Goal: Task Accomplishment & Management: Manage account settings

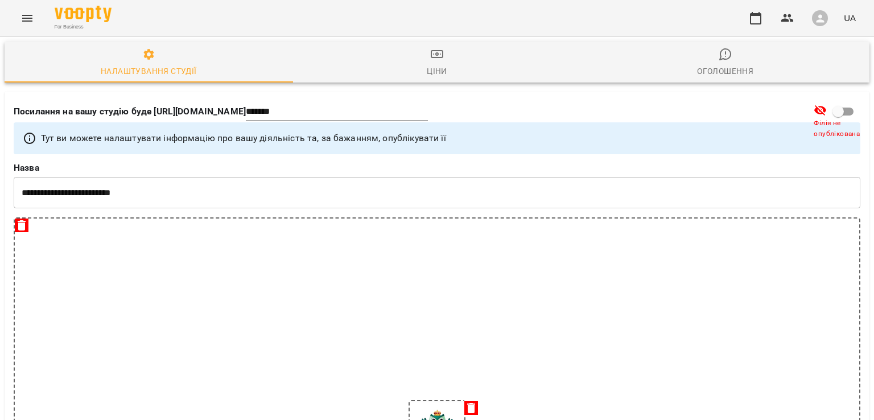
select select "**"
click at [39, 12] on div "For Business UA" at bounding box center [437, 18] width 874 height 36
click at [30, 20] on icon "Menu" at bounding box center [27, 18] width 14 height 14
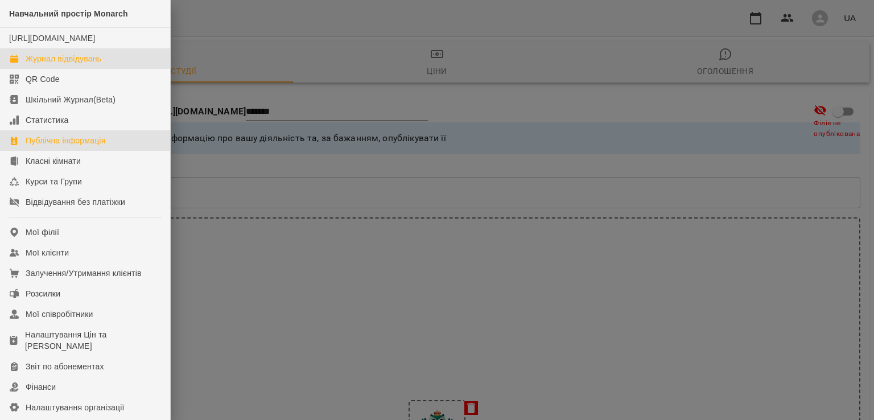
click at [43, 64] on div "Журнал відвідувань" at bounding box center [64, 58] width 76 height 11
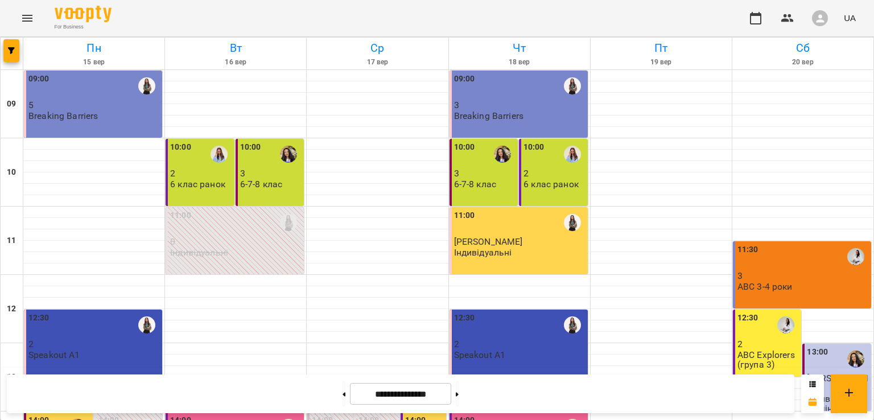
click at [272, 171] on p "3" at bounding box center [271, 173] width 62 height 10
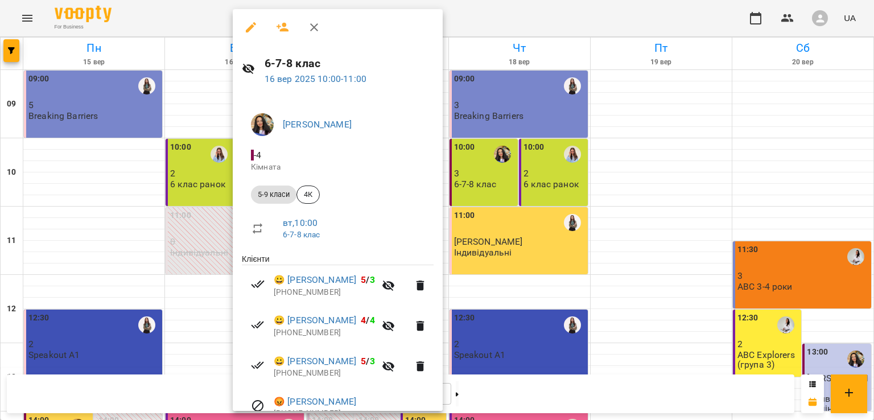
scroll to position [57, 0]
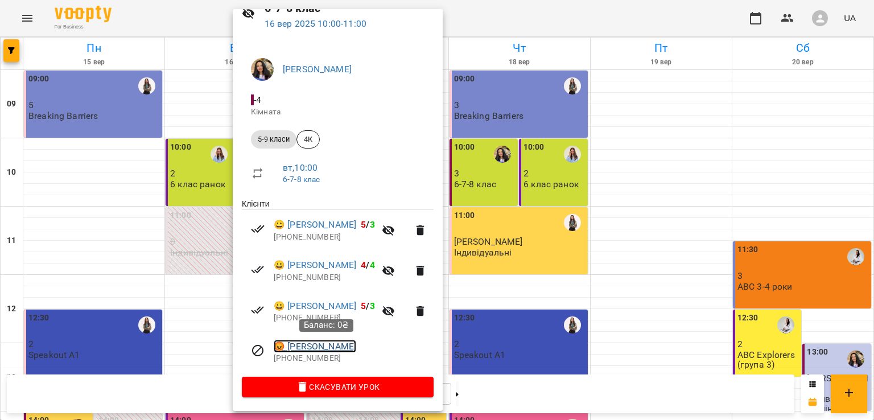
click at [356, 342] on link "😡 [PERSON_NAME]" at bounding box center [315, 347] width 82 height 14
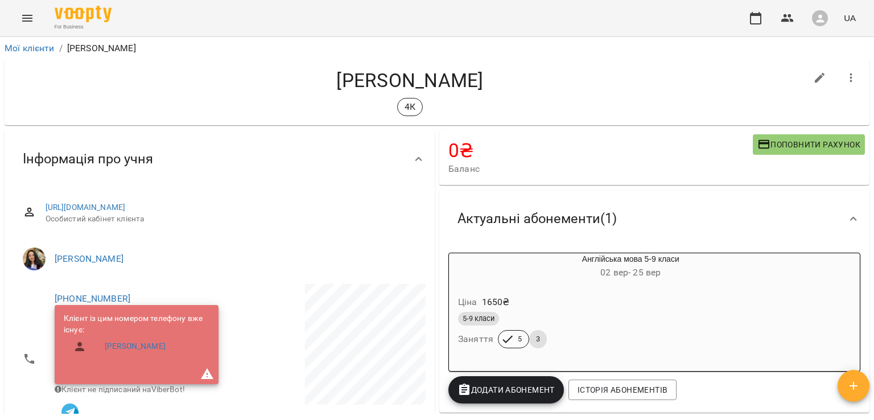
click at [24, 26] on button "Menu" at bounding box center [27, 18] width 27 height 27
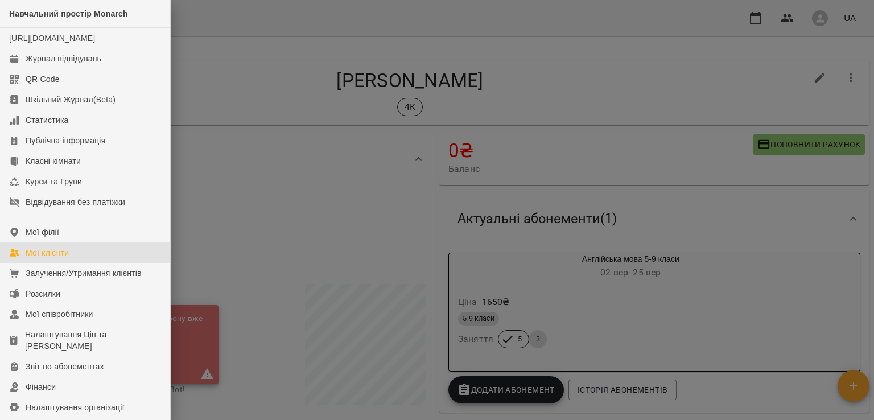
click at [59, 258] on div "Мої клієнти" at bounding box center [47, 252] width 43 height 11
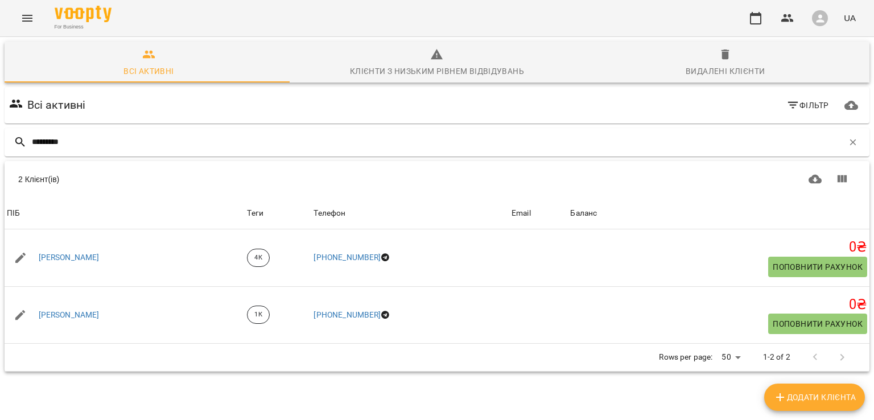
type input "*********"
click at [22, 15] on icon "Menu" at bounding box center [27, 18] width 14 height 14
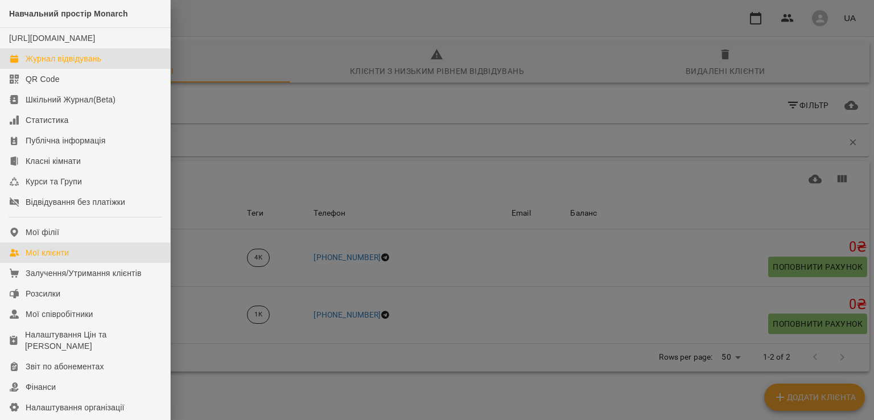
click at [42, 64] on div "Журнал відвідувань" at bounding box center [64, 58] width 76 height 11
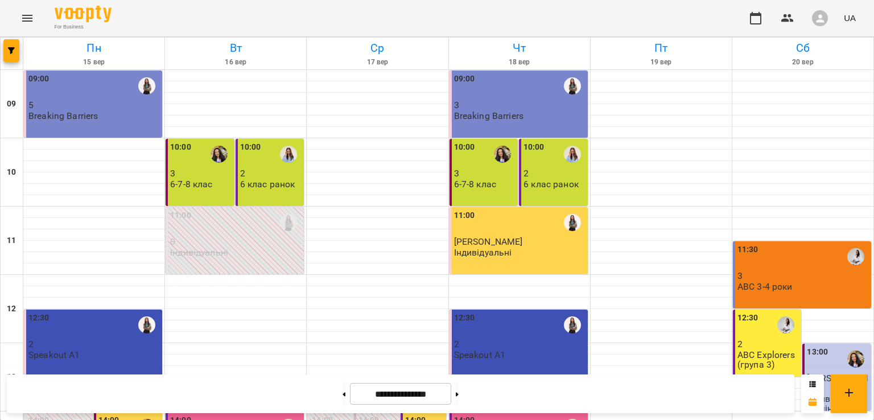
click at [261, 176] on p "2" at bounding box center [271, 173] width 62 height 10
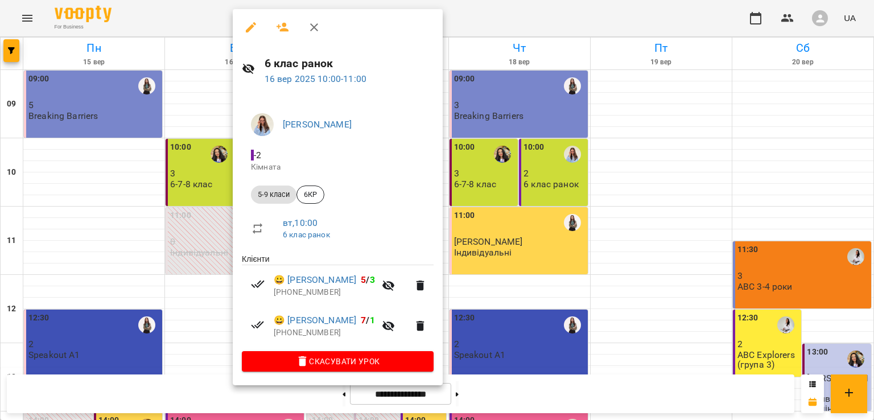
click at [316, 27] on icon "button" at bounding box center [314, 27] width 14 height 14
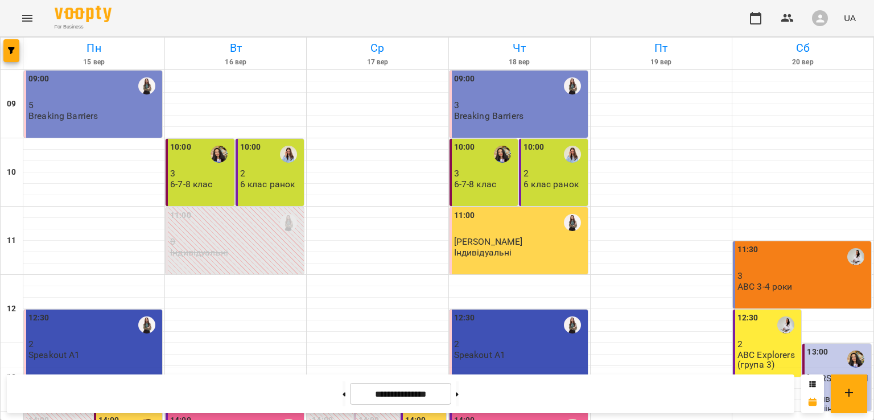
scroll to position [341, 0]
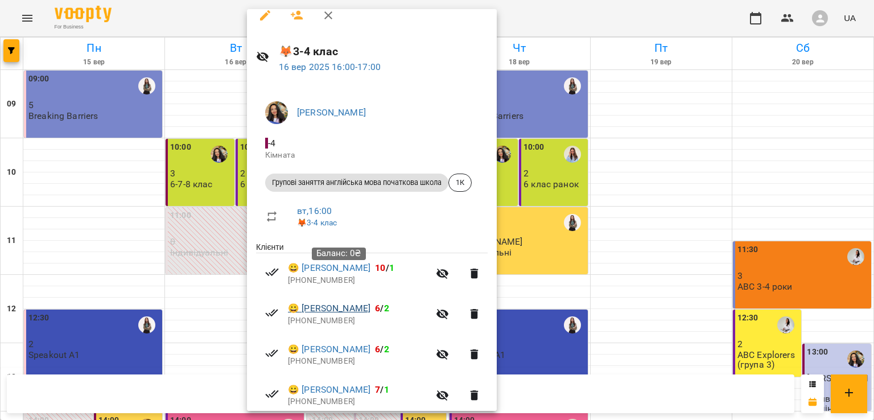
scroll to position [0, 0]
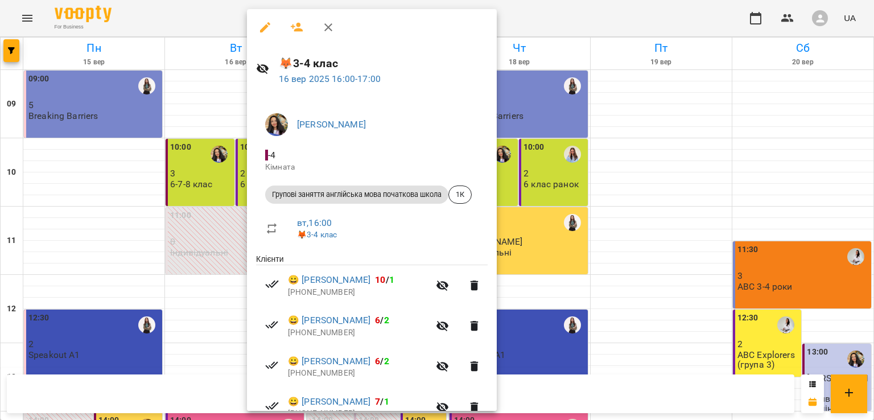
click at [329, 21] on icon "button" at bounding box center [328, 27] width 14 height 14
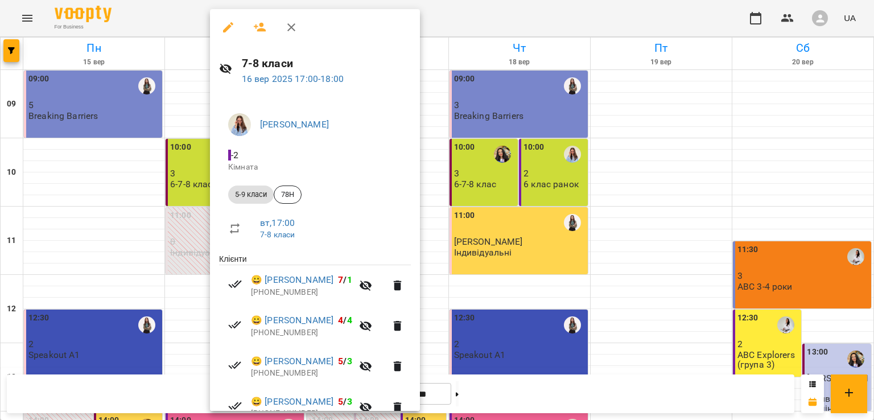
click at [294, 27] on icon "button" at bounding box center [291, 27] width 14 height 14
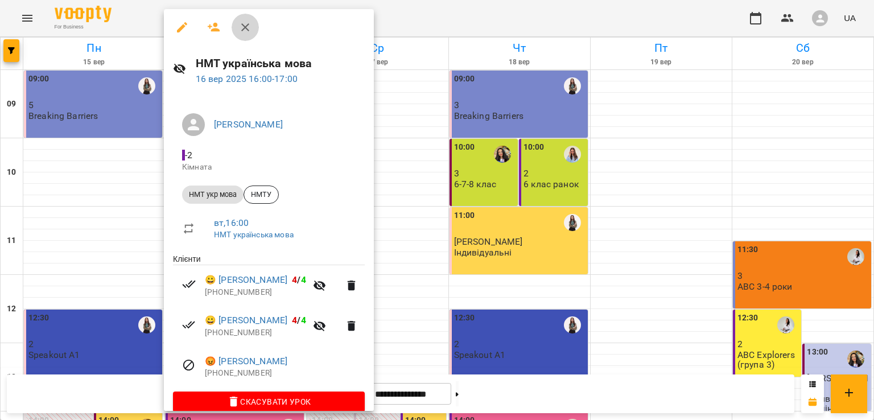
click at [239, 30] on icon "button" at bounding box center [245, 27] width 14 height 14
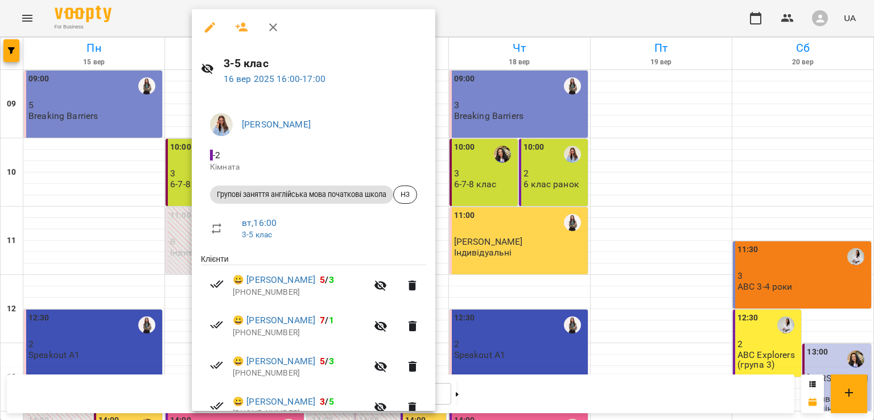
click at [271, 28] on icon "button" at bounding box center [273, 27] width 14 height 14
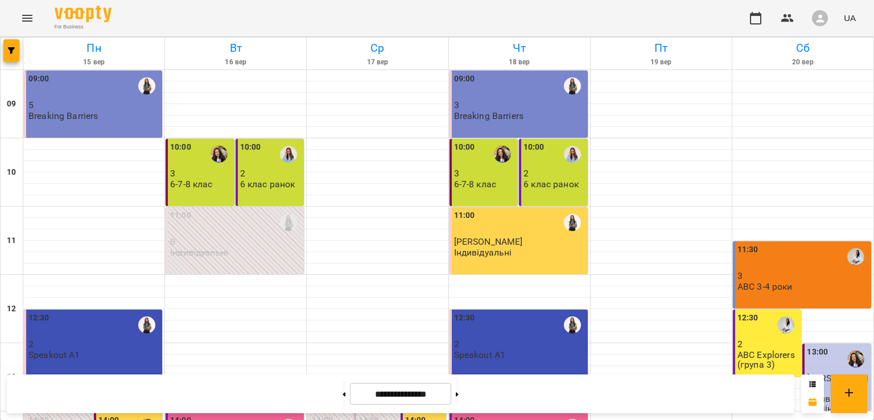
click at [123, 121] on div "09:00 5 Breaking Barriers" at bounding box center [93, 104] width 138 height 67
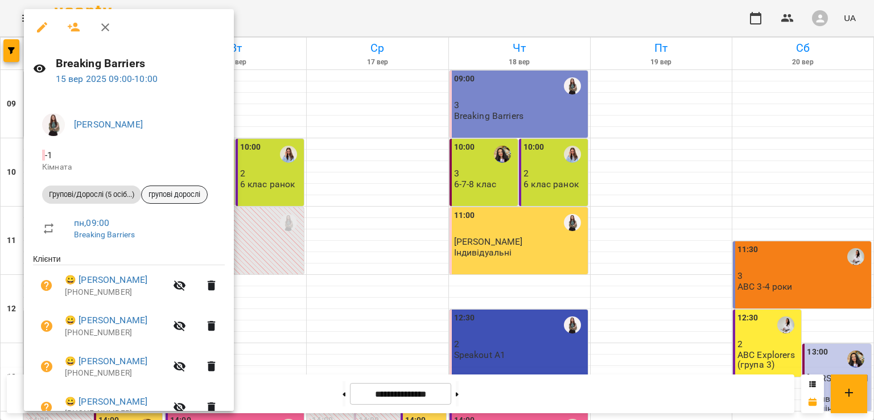
scroll to position [97, 0]
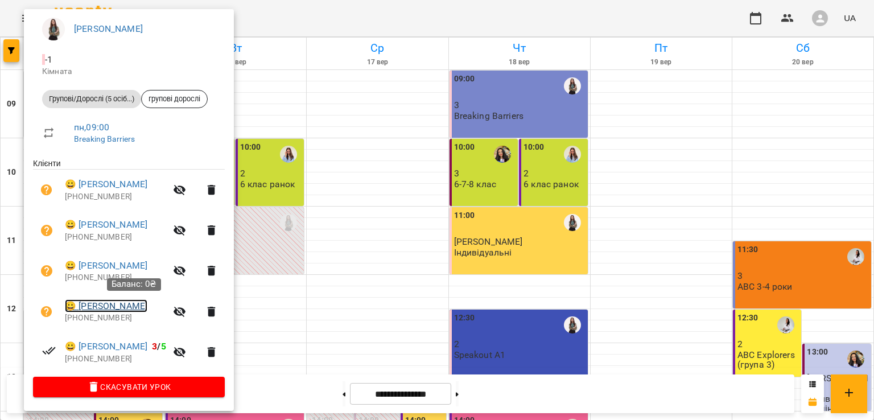
click at [131, 307] on link "😀 [PERSON_NAME]" at bounding box center [106, 306] width 82 height 14
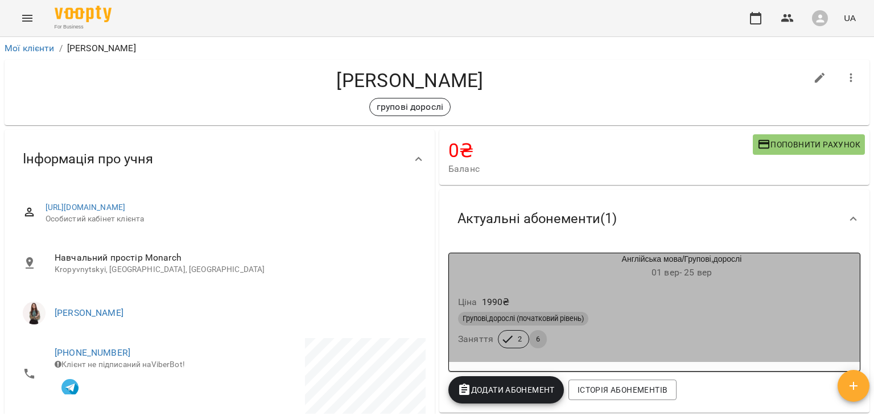
click at [666, 330] on div "Групові,дорослі (початковий рівень) Заняття 2 6" at bounding box center [654, 329] width 397 height 41
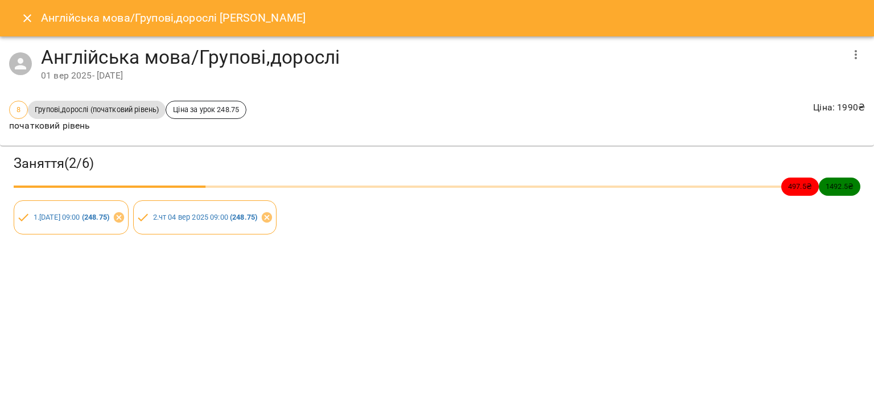
click at [29, 18] on icon "Close" at bounding box center [27, 18] width 14 height 14
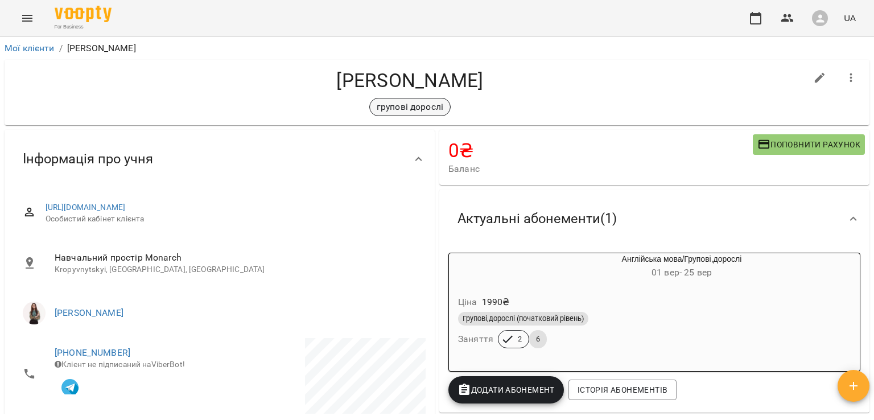
click at [414, 107] on p "групові дорослі" at bounding box center [410, 107] width 67 height 14
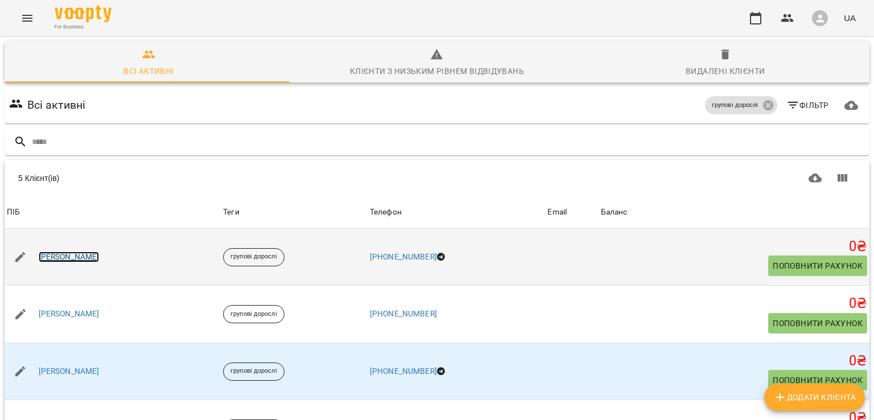
click at [57, 258] on link "[PERSON_NAME]" at bounding box center [69, 256] width 61 height 11
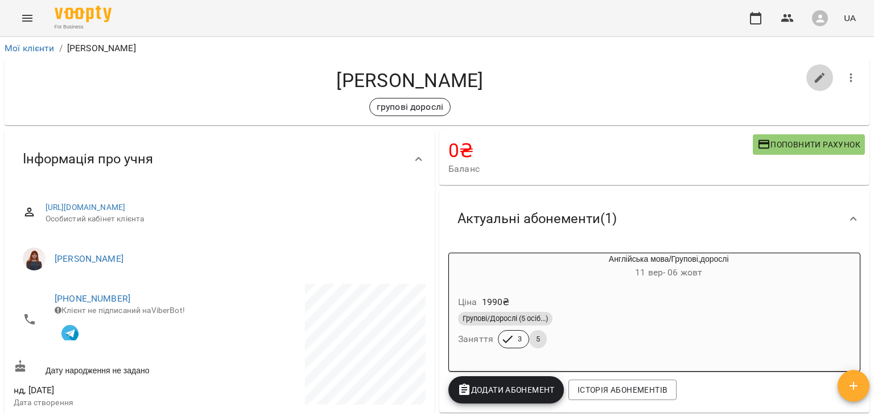
click at [813, 74] on icon "button" at bounding box center [820, 78] width 14 height 14
select select "**"
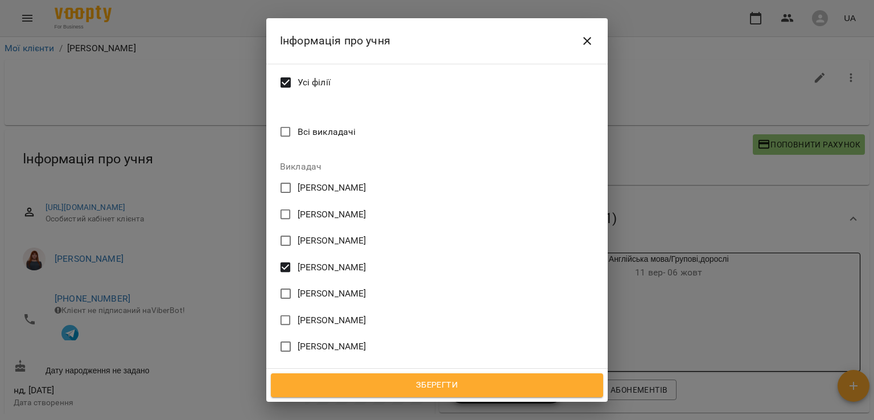
scroll to position [512, 0]
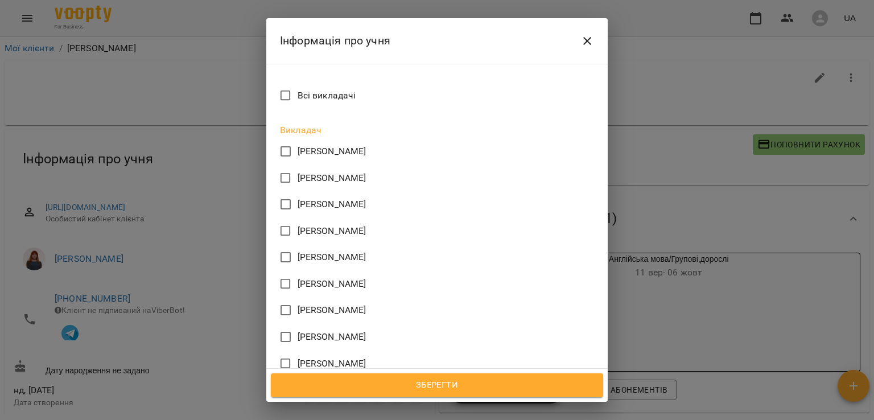
click at [308, 303] on span "[PERSON_NAME]" at bounding box center [331, 310] width 69 height 14
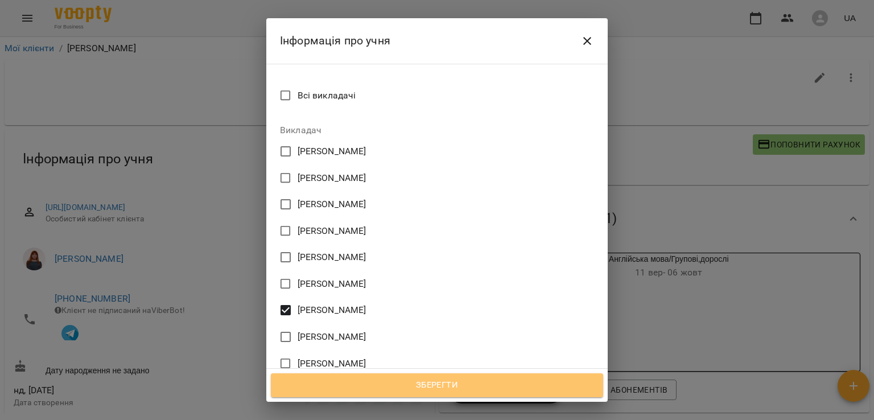
click at [460, 385] on span "Зберегти" at bounding box center [436, 385] width 307 height 15
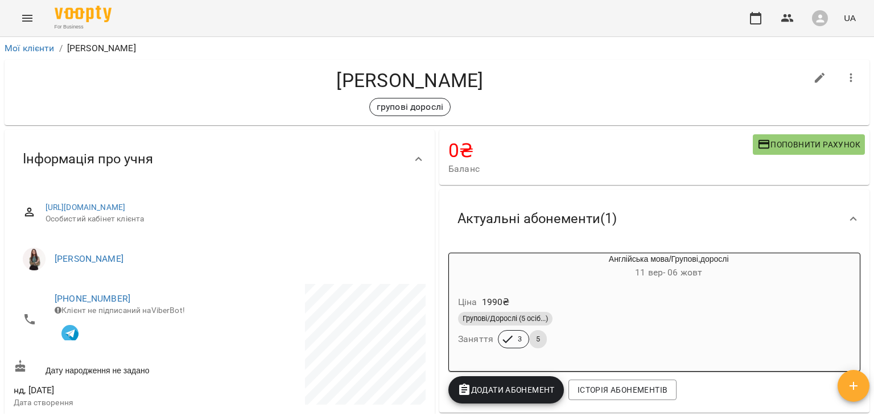
click at [26, 23] on icon "Menu" at bounding box center [27, 18] width 14 height 14
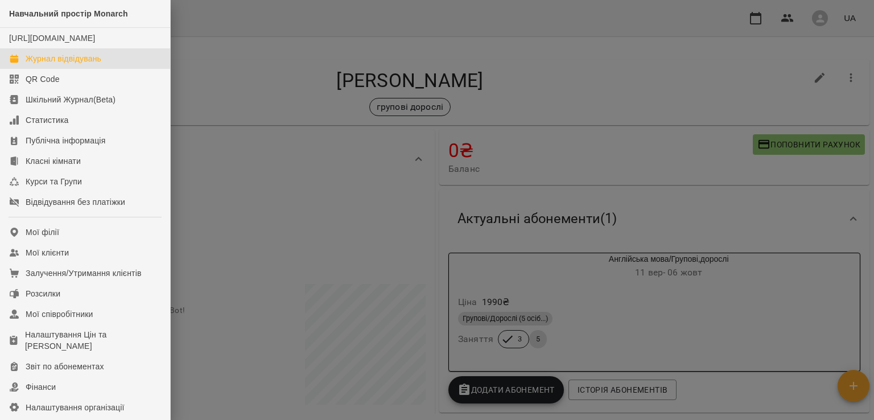
click at [55, 69] on link "Журнал відвідувань" at bounding box center [85, 58] width 170 height 20
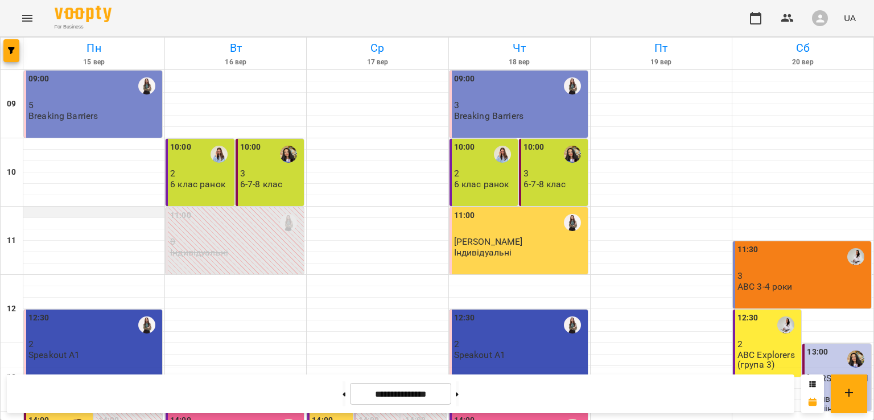
scroll to position [171, 0]
click at [109, 309] on div "12:30 2 Speakout A1" at bounding box center [93, 342] width 138 height 67
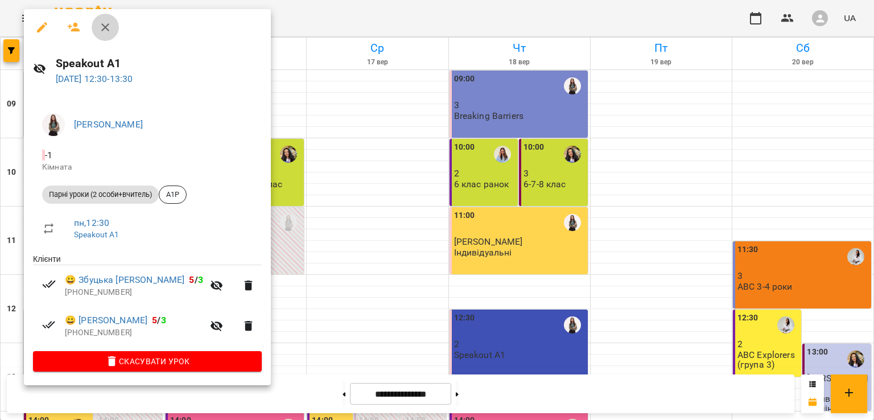
click at [107, 30] on icon "button" at bounding box center [105, 27] width 8 height 8
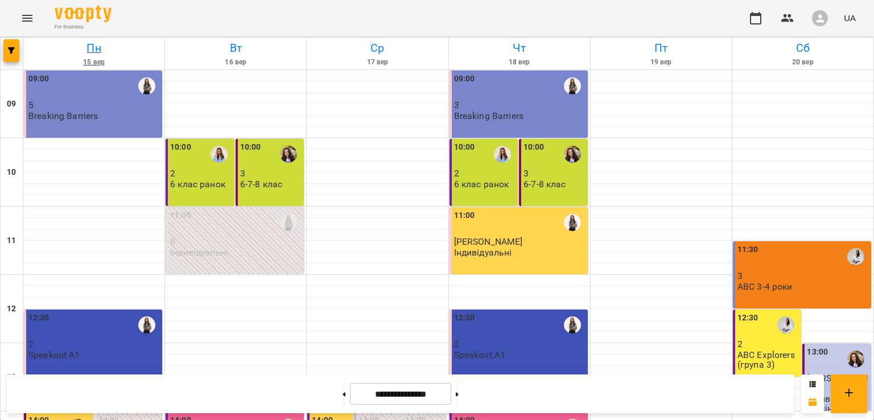
scroll to position [0, 0]
click at [102, 121] on div "09:00 5 Breaking Barriers" at bounding box center [93, 104] width 138 height 67
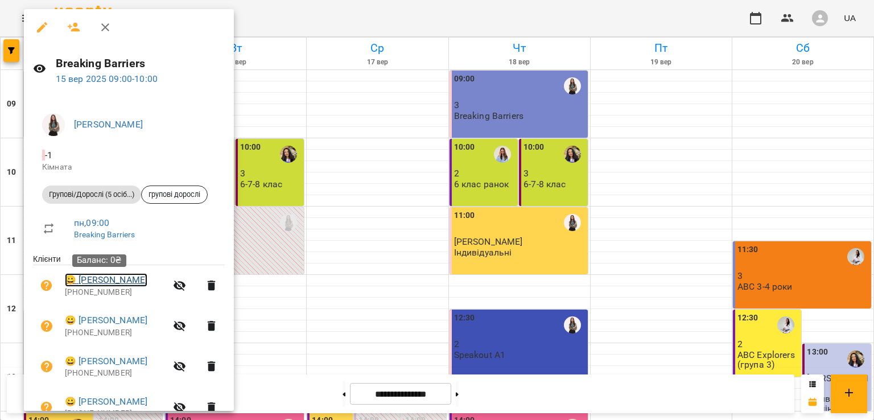
click at [109, 283] on link "😀 Ілля Шостак" at bounding box center [106, 280] width 82 height 14
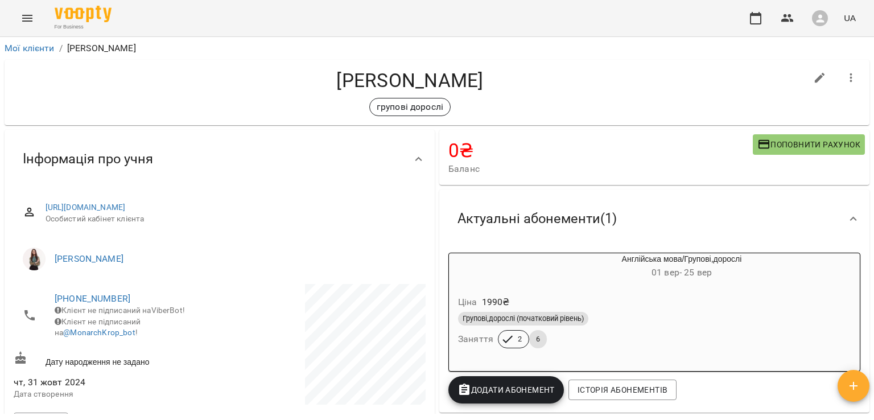
click at [635, 308] on div "Ціна 1990 ₴" at bounding box center [654, 302] width 397 height 20
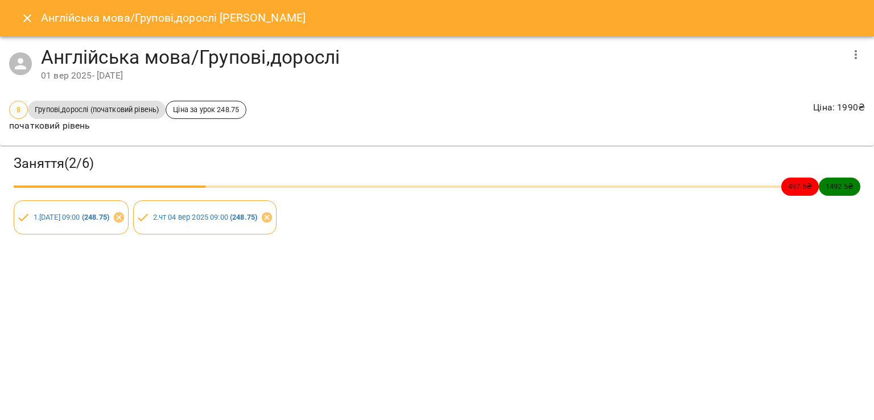
click at [31, 20] on icon "Close" at bounding box center [27, 18] width 14 height 14
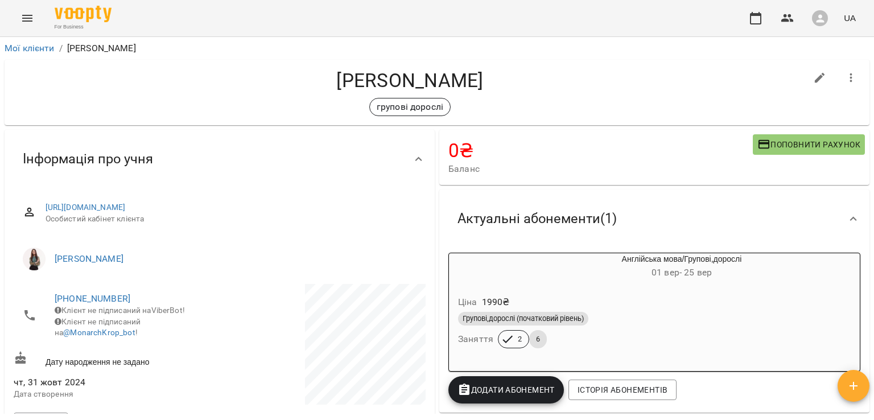
click at [27, 19] on icon "Menu" at bounding box center [27, 18] width 14 height 14
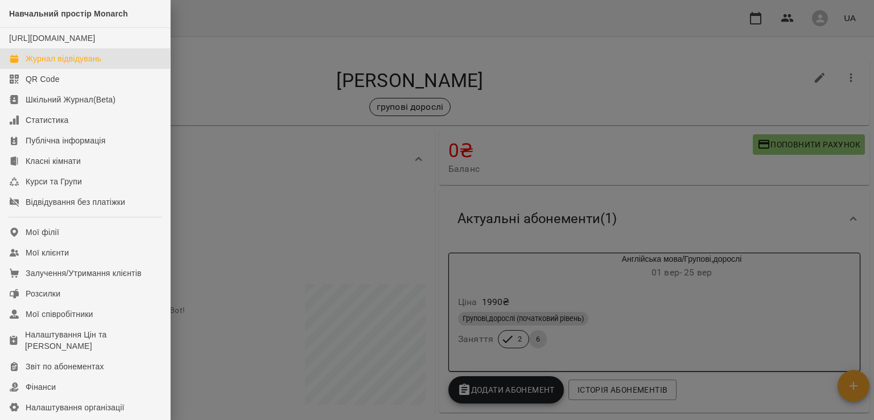
click at [43, 64] on div "Журнал відвідувань" at bounding box center [64, 58] width 76 height 11
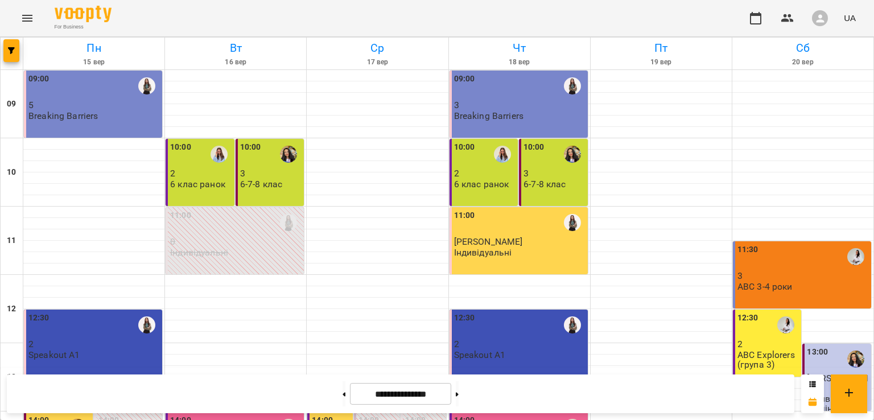
scroll to position [284, 0]
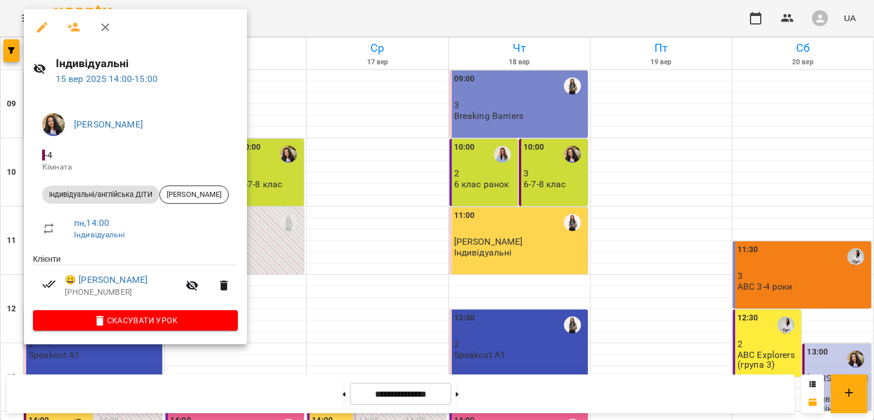
click at [109, 24] on icon "button" at bounding box center [105, 27] width 8 height 8
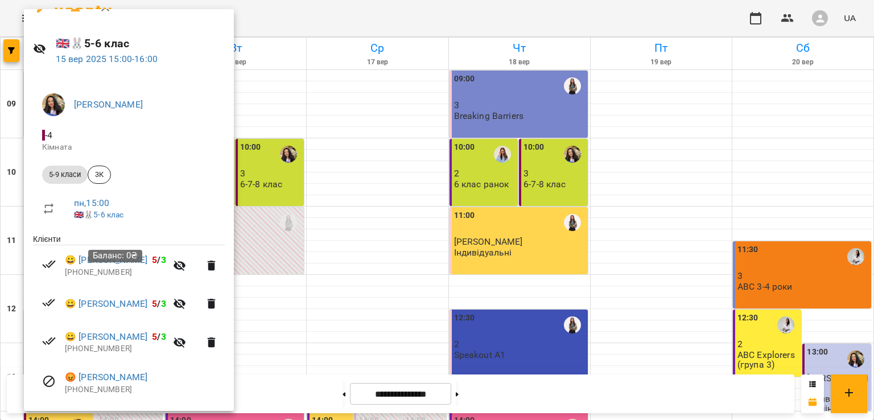
scroll to position [0, 0]
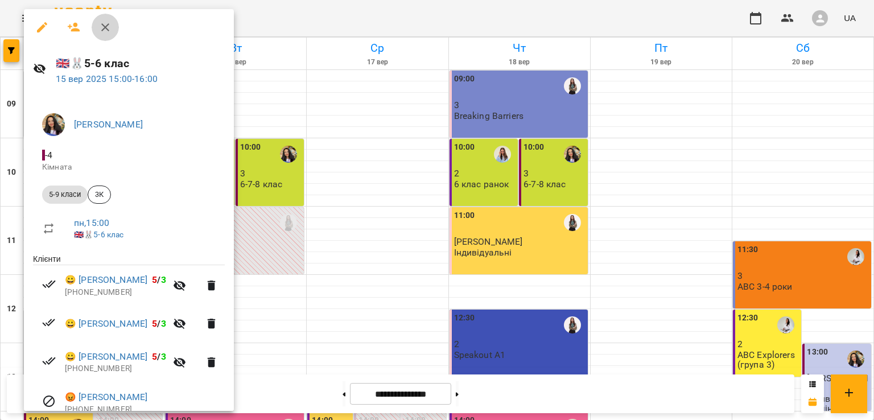
click at [103, 28] on icon "button" at bounding box center [105, 27] width 8 height 8
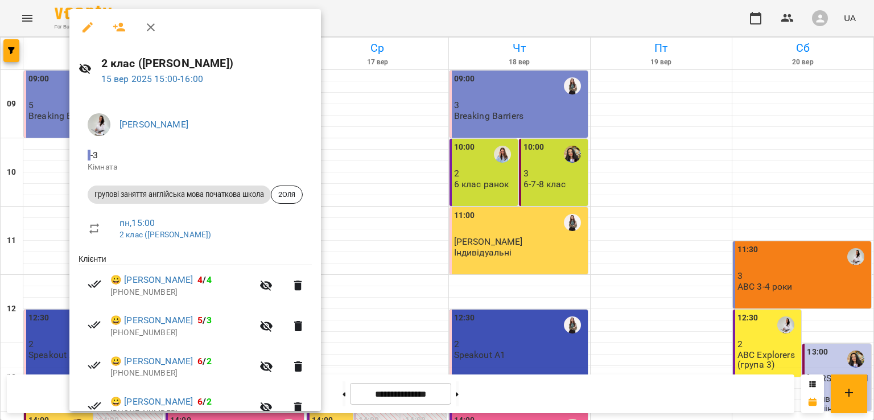
click at [151, 23] on icon "button" at bounding box center [151, 27] width 14 height 14
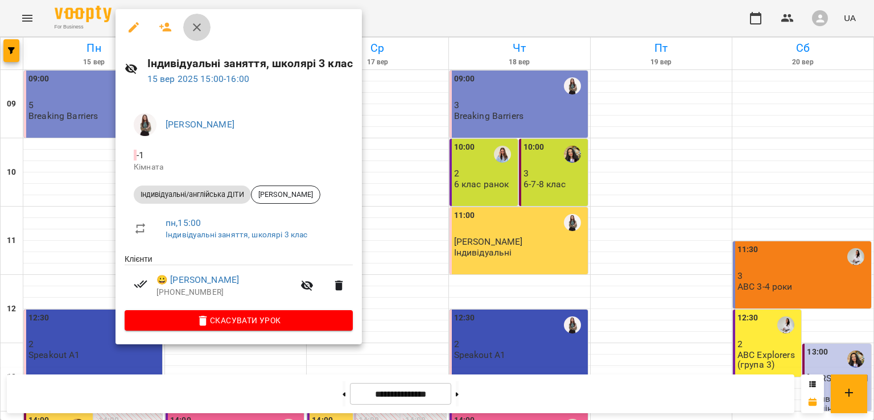
click at [200, 26] on icon "button" at bounding box center [197, 27] width 14 height 14
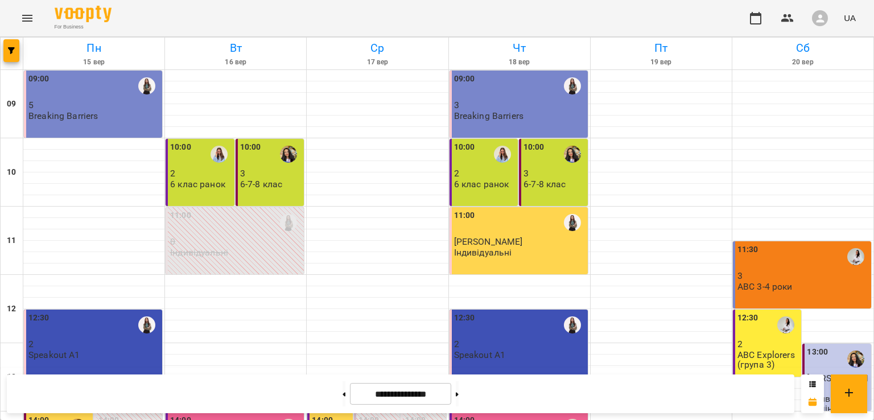
scroll to position [452, 0]
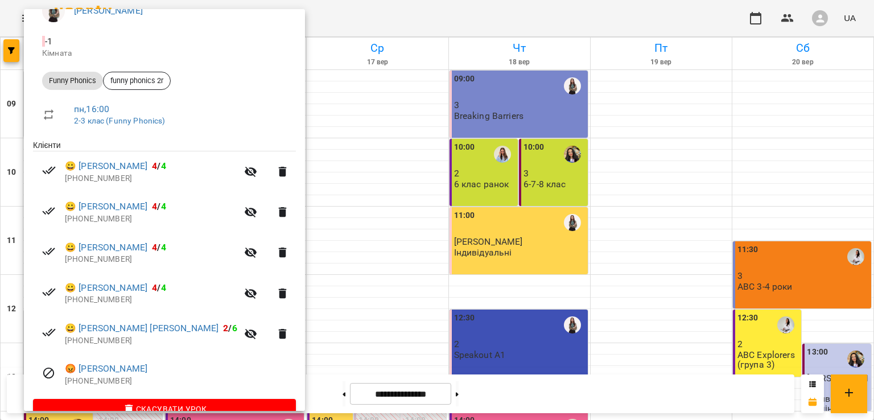
scroll to position [0, 0]
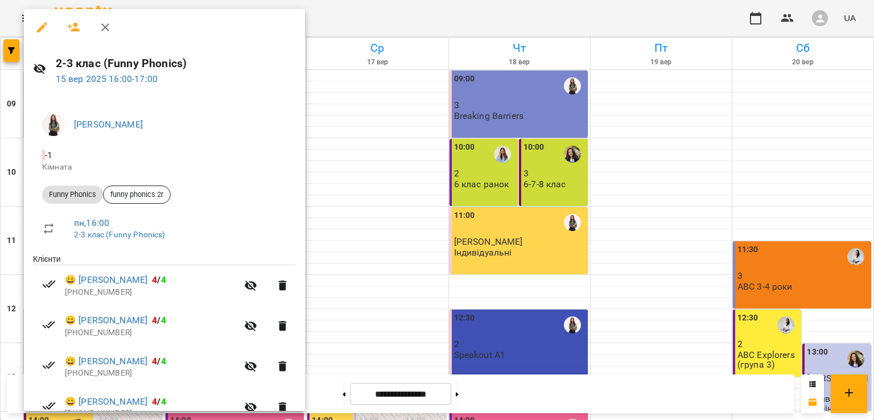
click at [107, 30] on icon "button" at bounding box center [105, 27] width 14 height 14
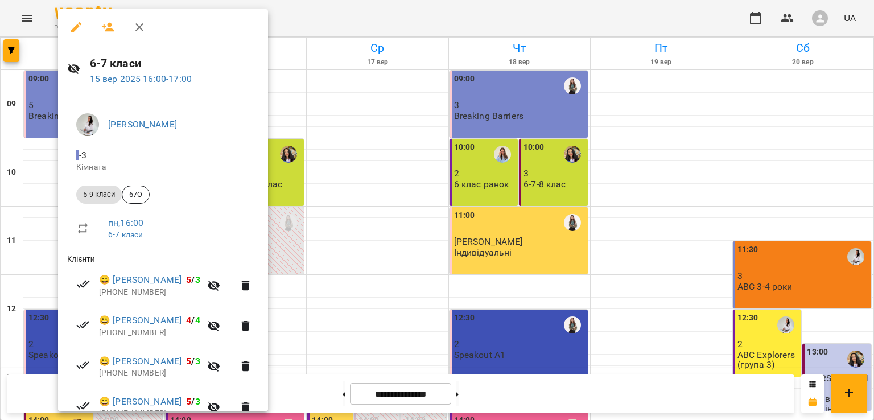
scroll to position [57, 0]
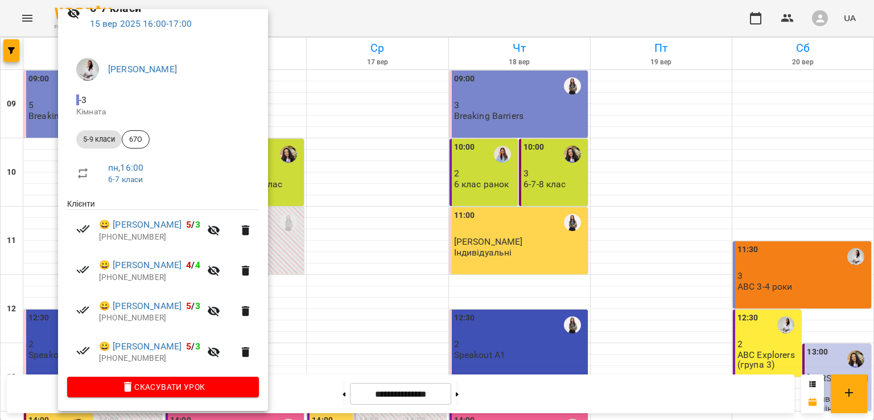
click at [369, 19] on div at bounding box center [437, 210] width 874 height 420
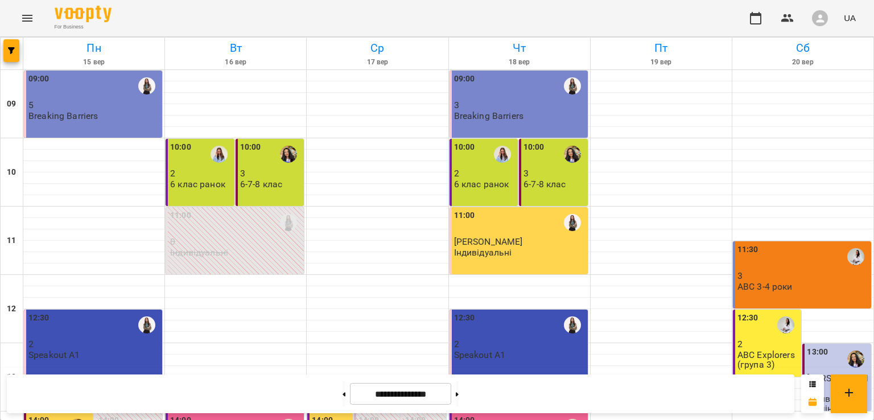
scroll to position [398, 0]
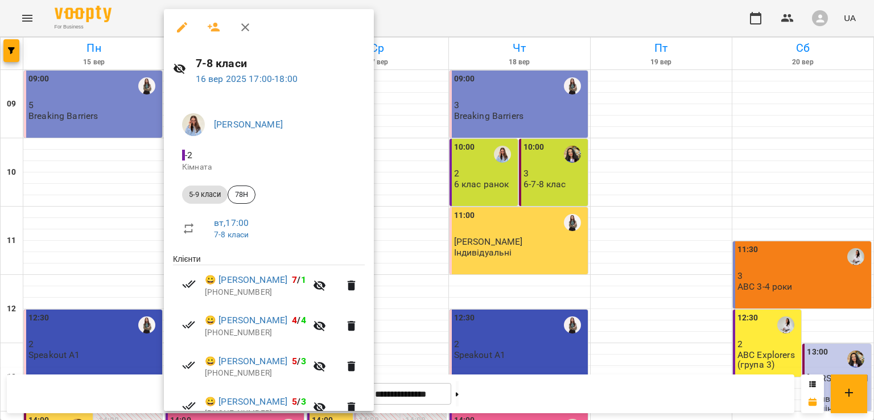
click at [240, 36] on button "button" at bounding box center [245, 27] width 27 height 27
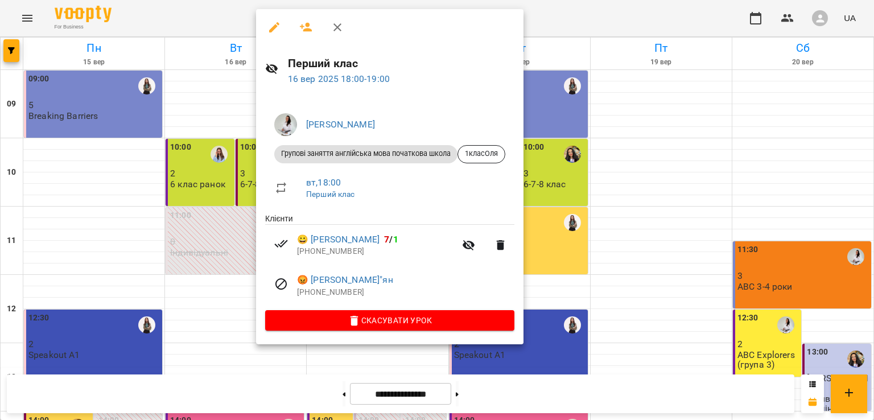
click at [337, 26] on icon "button" at bounding box center [337, 27] width 8 height 8
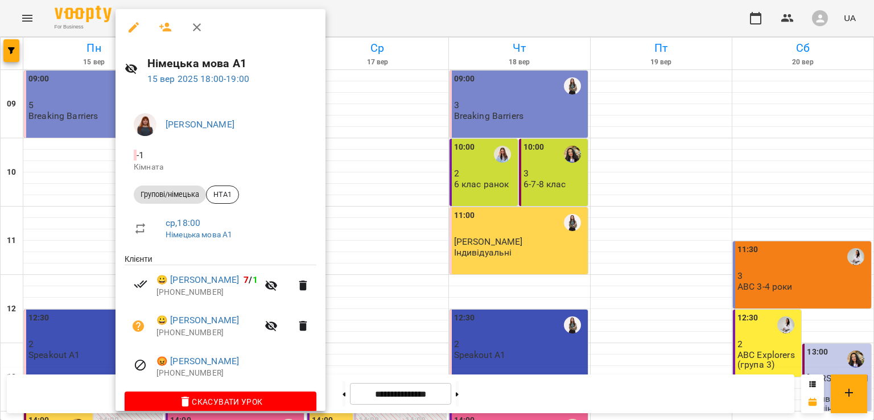
click at [191, 27] on icon "button" at bounding box center [197, 27] width 14 height 14
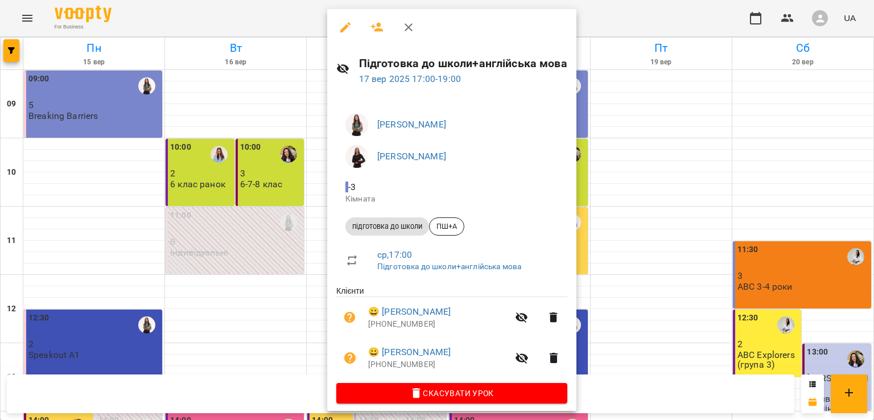
click at [402, 26] on icon "button" at bounding box center [409, 27] width 14 height 14
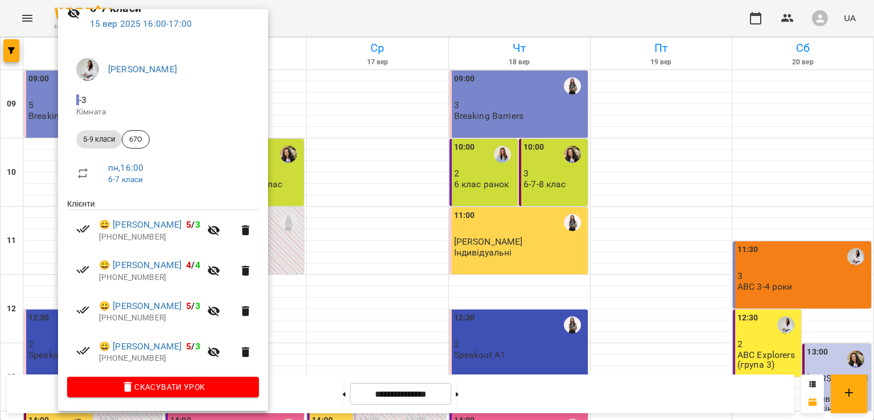
scroll to position [0, 0]
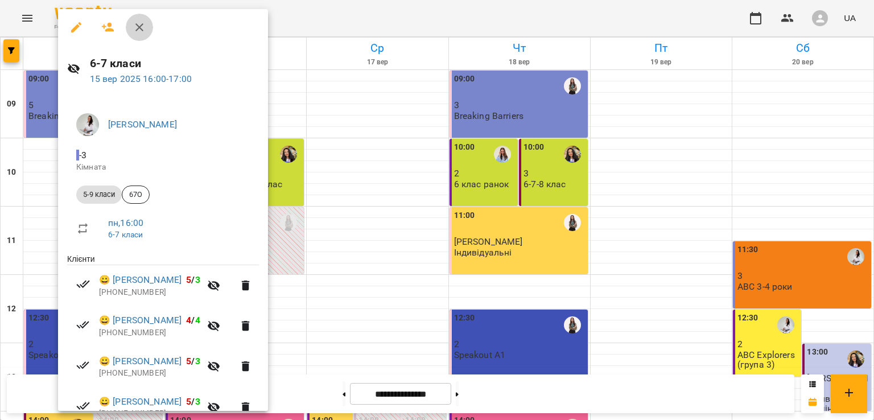
click at [143, 28] on icon "button" at bounding box center [140, 27] width 14 height 14
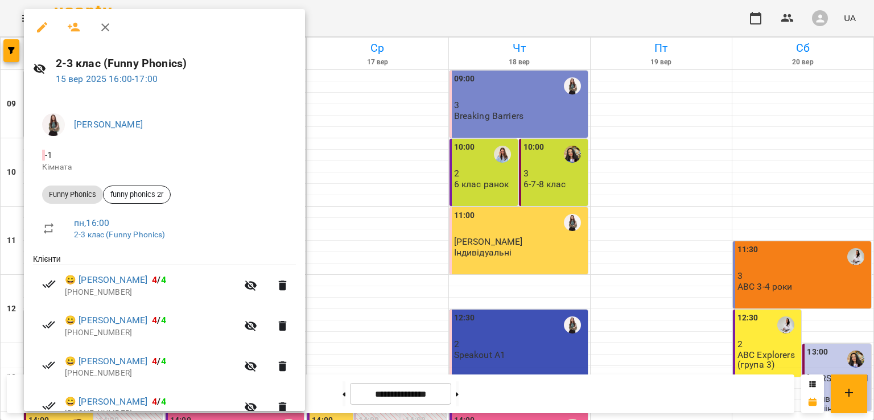
click at [102, 33] on icon "button" at bounding box center [105, 27] width 14 height 14
